Goal: Navigation & Orientation: Find specific page/section

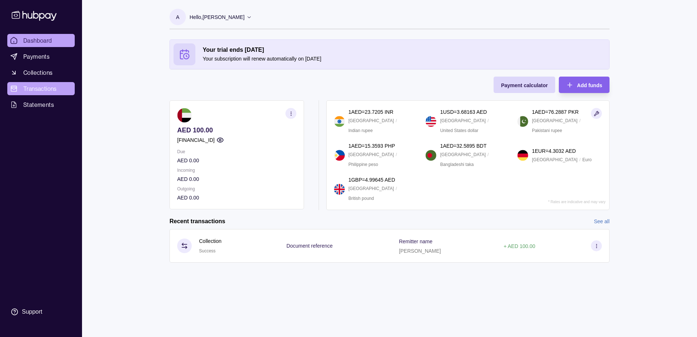
click at [40, 88] on span "Transactions" at bounding box center [40, 88] width 34 height 9
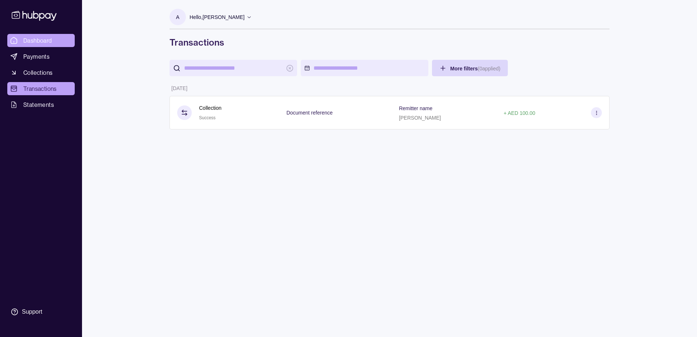
click at [41, 45] on link "Dashboard" at bounding box center [40, 40] width 67 height 13
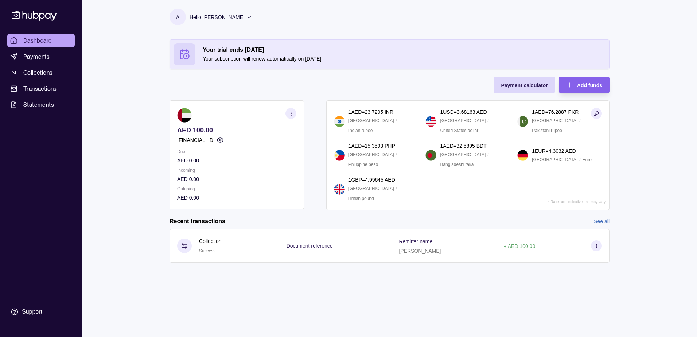
click at [229, 14] on p "Hello, [PERSON_NAME]" at bounding box center [217, 17] width 55 height 8
